Goal: Information Seeking & Learning: Learn about a topic

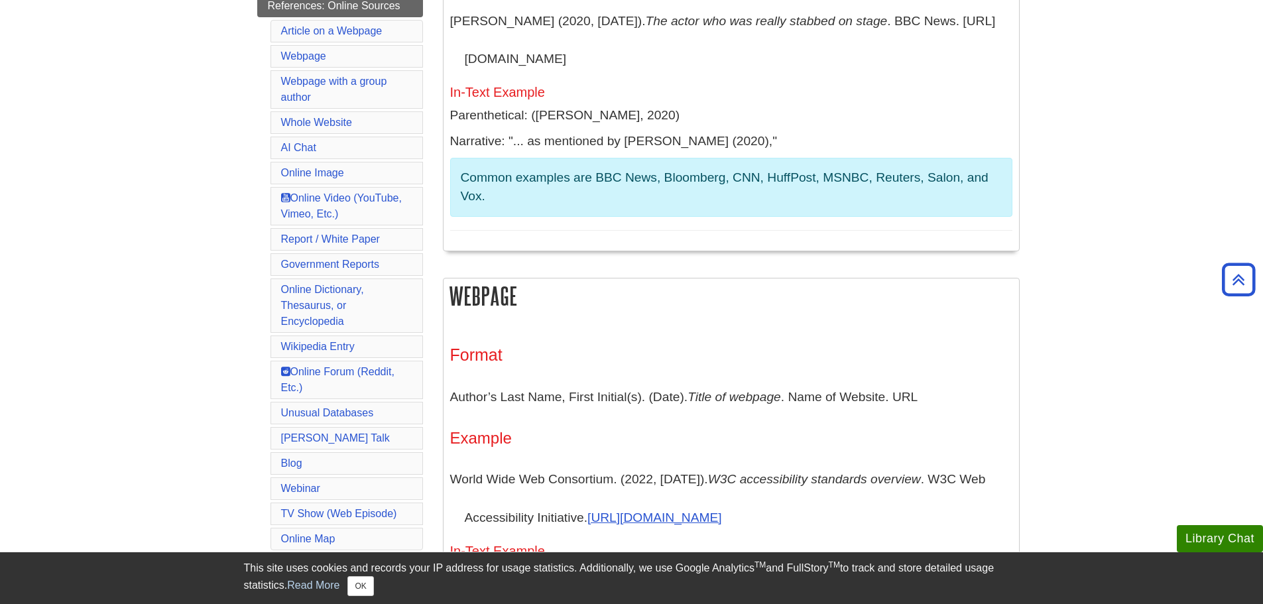
scroll to position [663, 0]
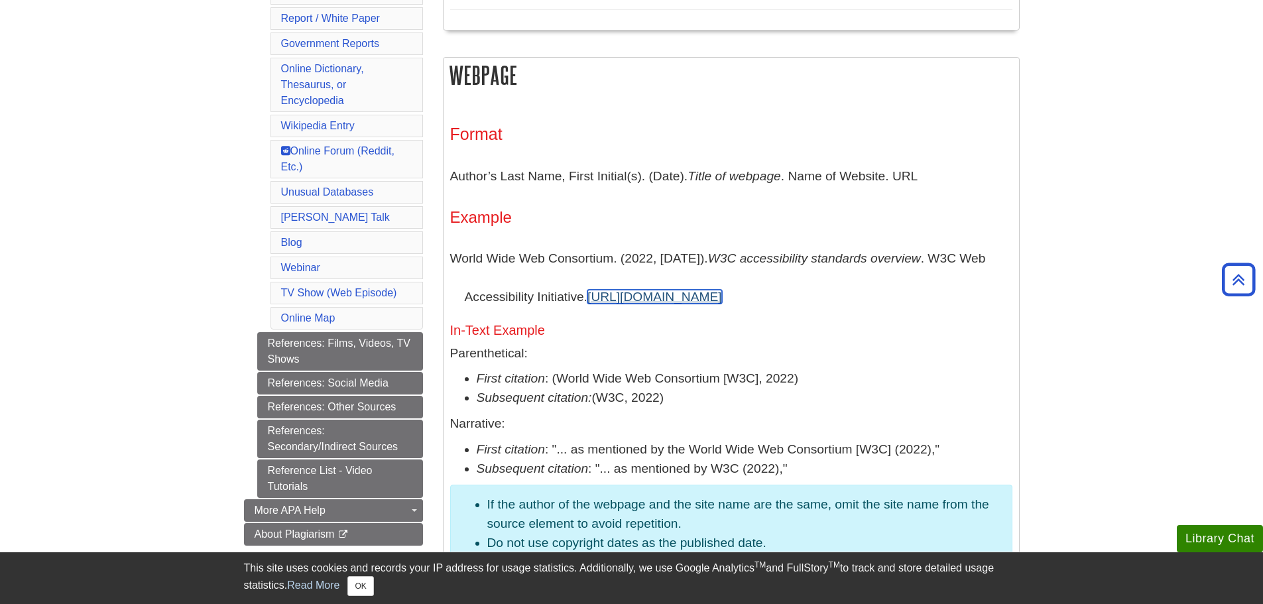
click at [637, 292] on link "https://www.w3.org/WAI/standards-guidelines/#intro" at bounding box center [654, 297] width 135 height 14
click at [610, 302] on link "https://www.w3.org/WAI/standards-guidelines/#intro" at bounding box center [654, 297] width 135 height 14
click at [617, 291] on link "https://www.w3.org/WAI/standards-guidelines/#intro" at bounding box center [654, 297] width 135 height 14
click at [662, 290] on link "https://www.w3.org/WAI/standards-guidelines/#intro" at bounding box center [654, 297] width 135 height 14
click at [711, 294] on link "https://www.w3.org/WAI/standards-guidelines/#intro" at bounding box center [654, 297] width 135 height 14
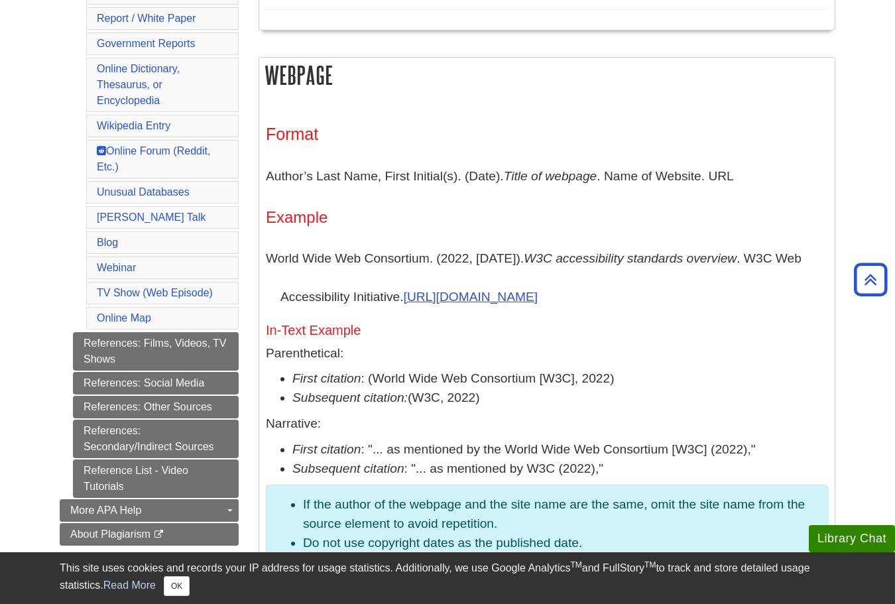
click at [785, 156] on div "Format Author’s Last Name, First Initial(s). (Date). Title of webpage . Name of…" at bounding box center [547, 380] width 562 height 510
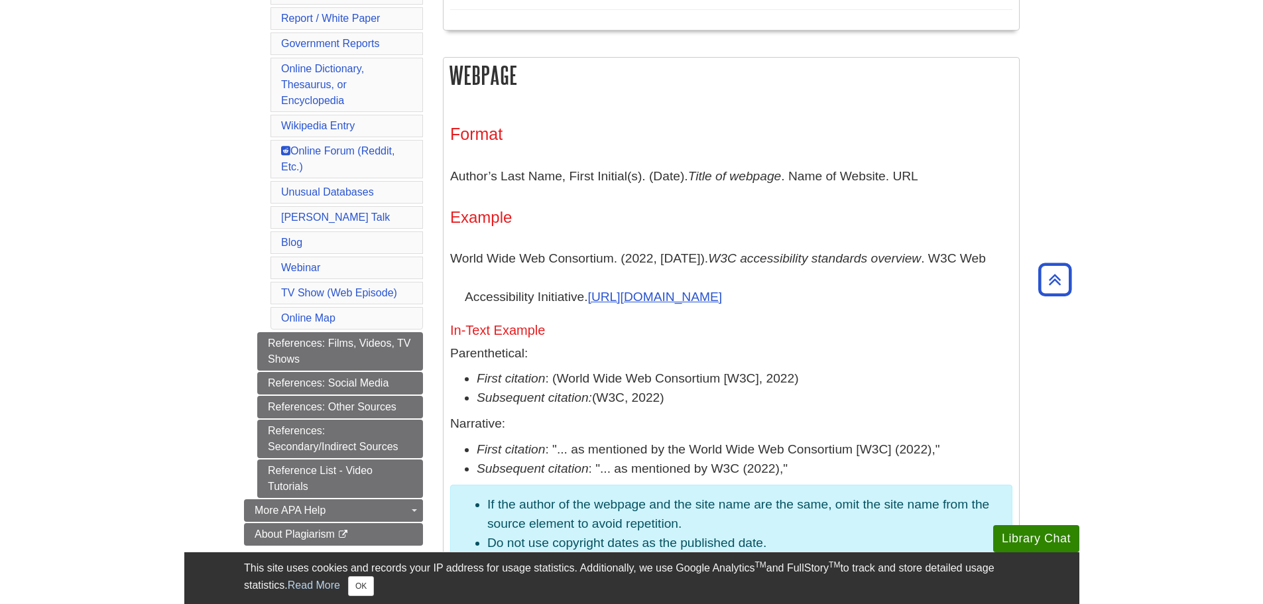
scroll to position [884, 0]
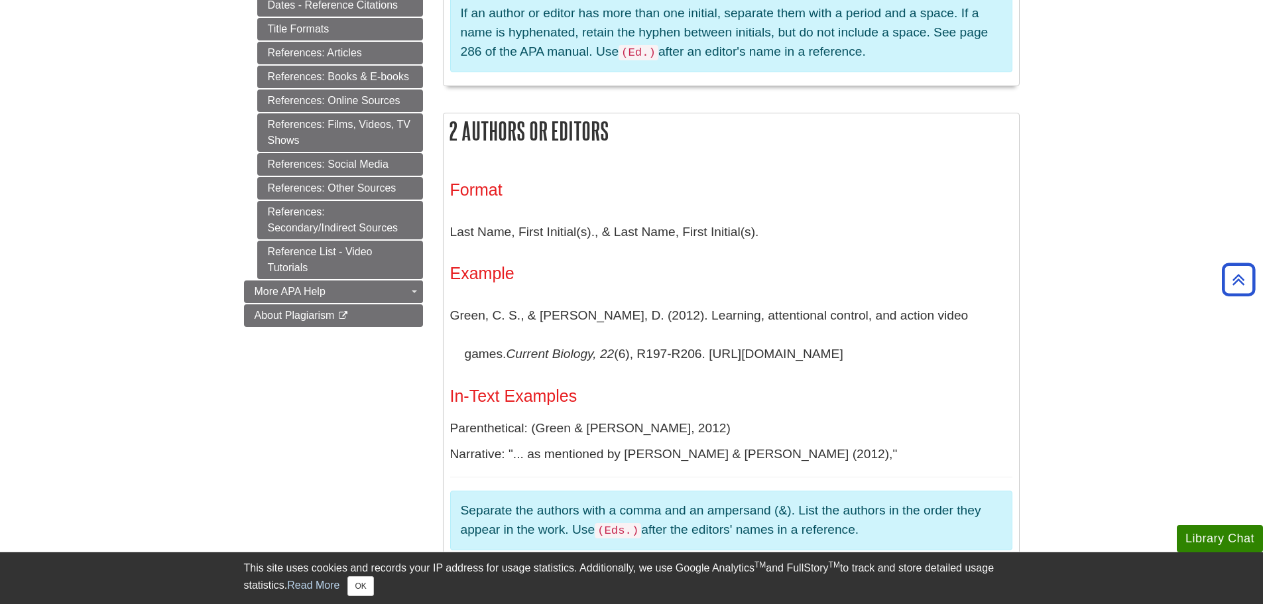
scroll to position [663, 0]
